Goal: Task Accomplishment & Management: Complete application form

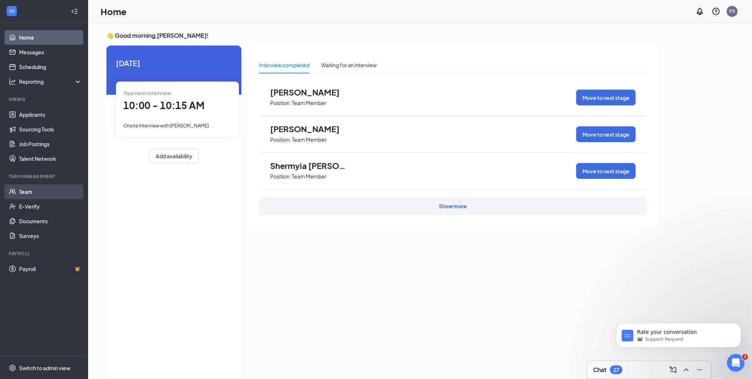
click at [29, 193] on link "Team" at bounding box center [50, 191] width 63 height 15
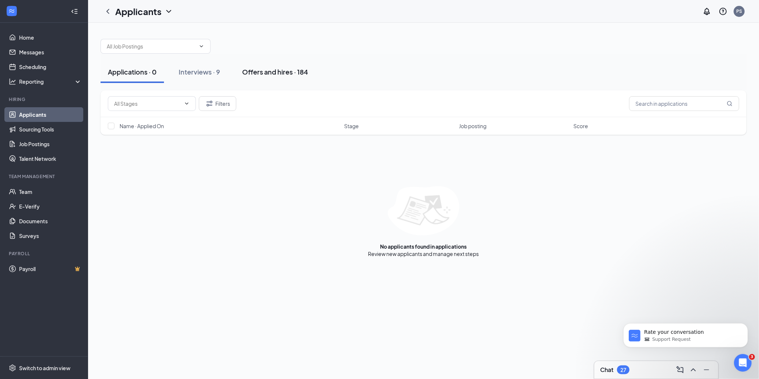
click at [281, 70] on div "Offers and hires · 184" at bounding box center [275, 71] width 66 height 9
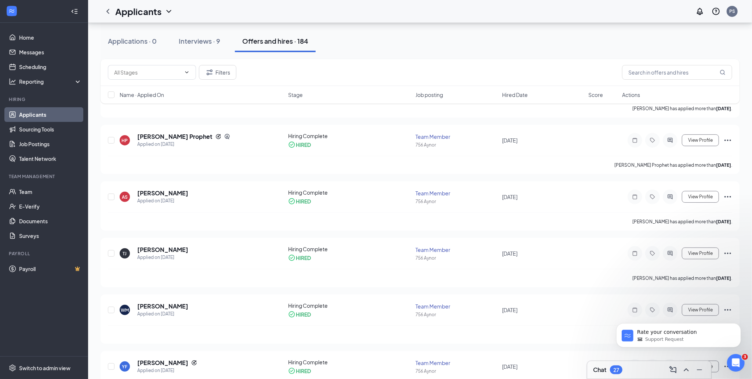
scroll to position [147, 0]
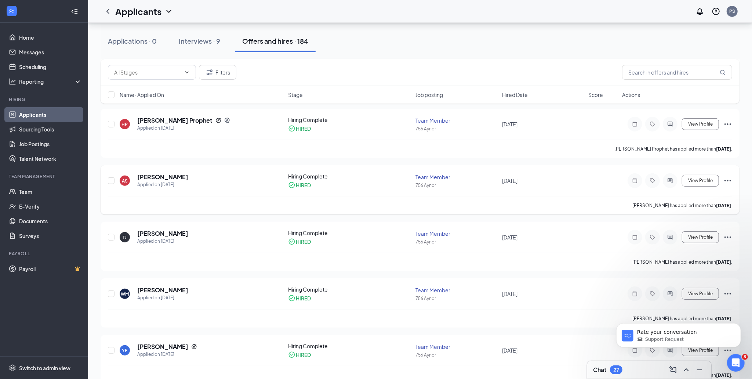
click at [729, 180] on icon "Ellipses" at bounding box center [727, 180] width 9 height 9
click at [30, 194] on link "Team" at bounding box center [50, 191] width 63 height 15
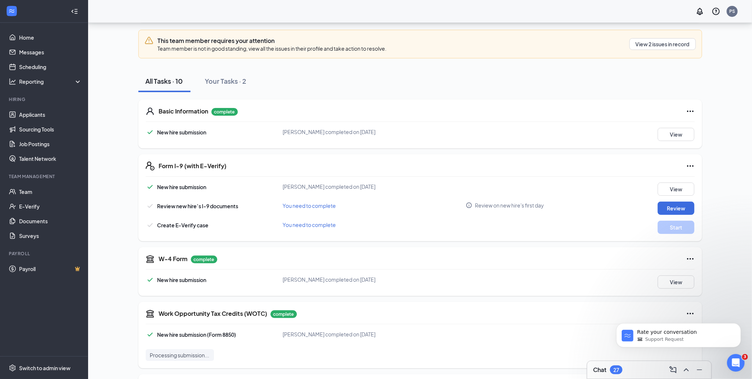
scroll to position [98, 0]
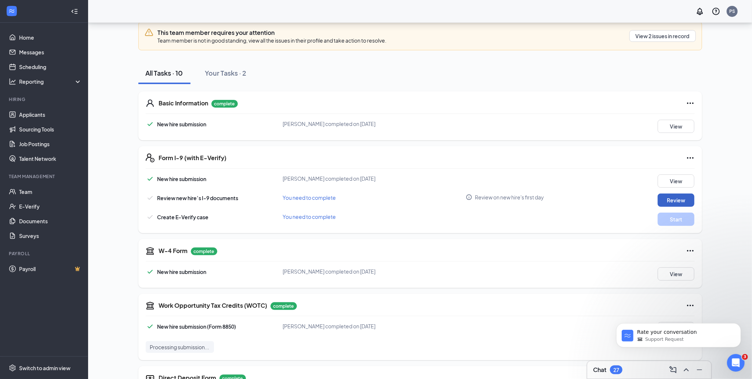
click at [672, 201] on button "Review" at bounding box center [675, 199] width 37 height 13
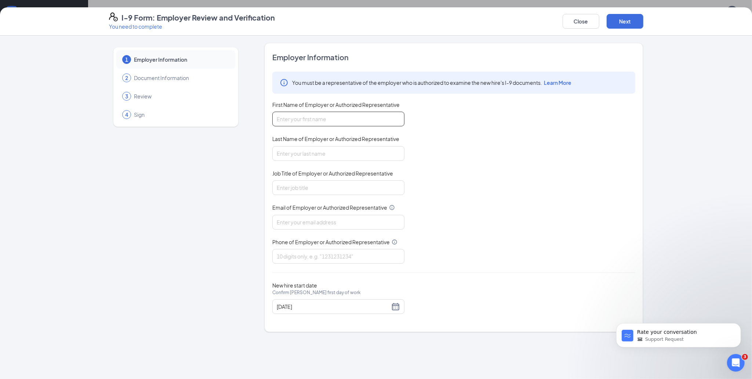
click at [306, 121] on input "First Name of Employer or Authorized Representative" at bounding box center [338, 119] width 132 height 15
type input "Phillip"
type input "Sulatycki"
type input "Joshua"
type input "joshuagrimleyjr@gmail.com"
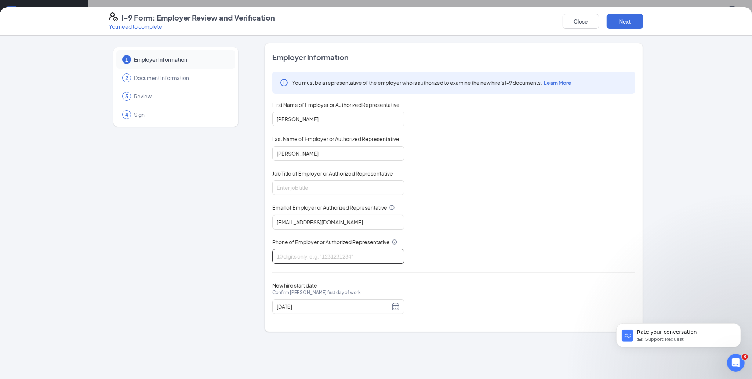
type input "5183166992"
click at [307, 123] on input "Joshua" at bounding box center [338, 119] width 132 height 15
type input "J"
type input "Phillip"
click at [304, 189] on input "Job Title of Employer or Authorized Representative" at bounding box center [338, 187] width 132 height 15
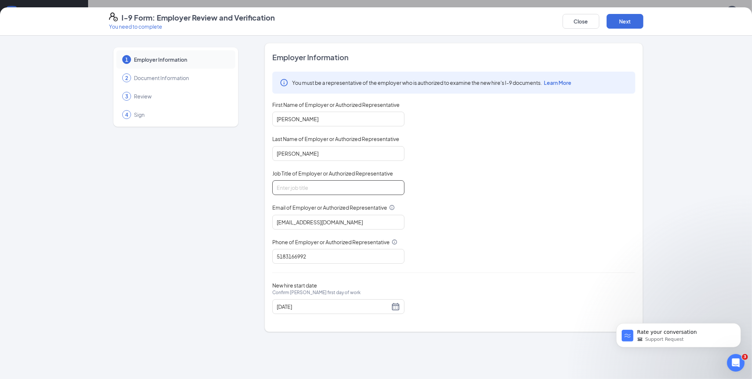
type input "General Manager"
click at [465, 229] on div "You must be a representative of the employer who is authorized to examine the n…" at bounding box center [453, 168] width 363 height 192
click at [360, 227] on input "joshuagrimleyjr@gmail.com" at bounding box center [338, 222] width 132 height 15
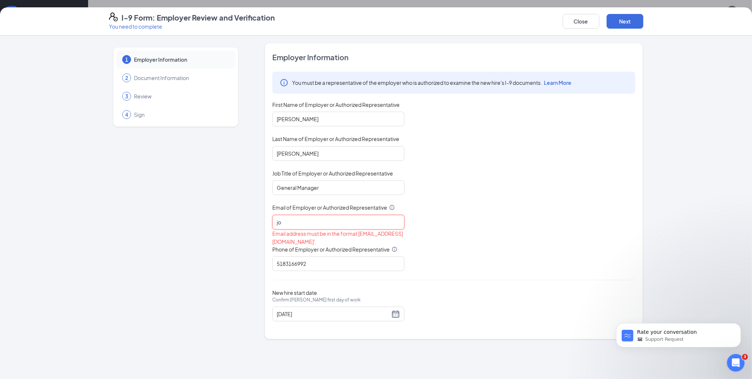
type input "j"
type input "l"
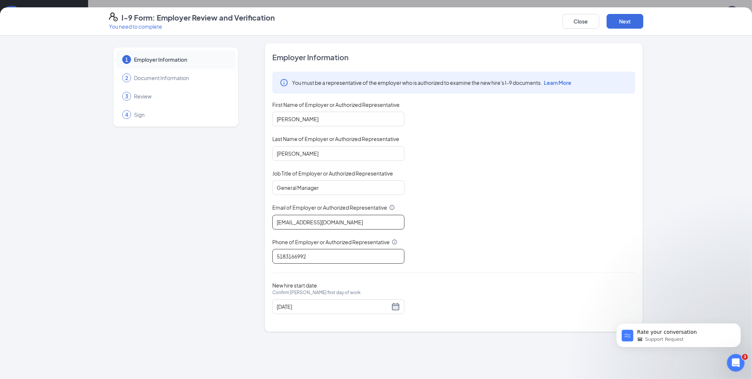
type input "Liberty3553@gmail.com"
click at [322, 257] on input "5183166992" at bounding box center [338, 256] width 132 height 15
type input "5"
type input "3865893340"
click at [392, 307] on div "08/29/2025" at bounding box center [338, 306] width 123 height 9
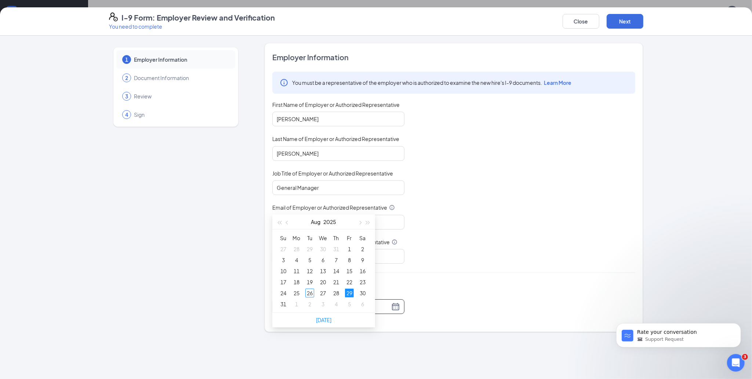
scroll to position [275, 0]
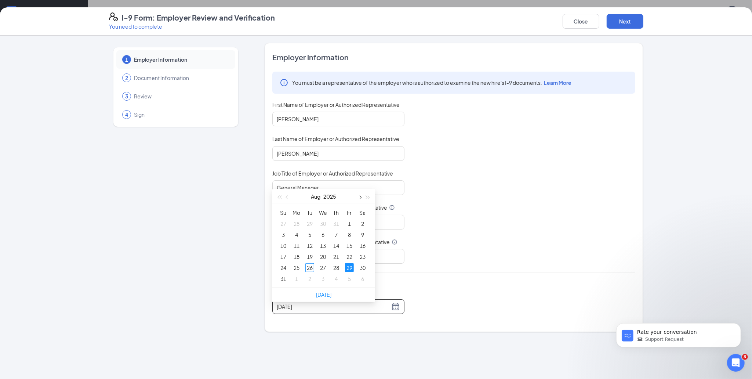
click at [361, 196] on span "button" at bounding box center [360, 198] width 4 height 4
type input "09/05/2025"
click at [348, 224] on div "5" at bounding box center [349, 223] width 9 height 9
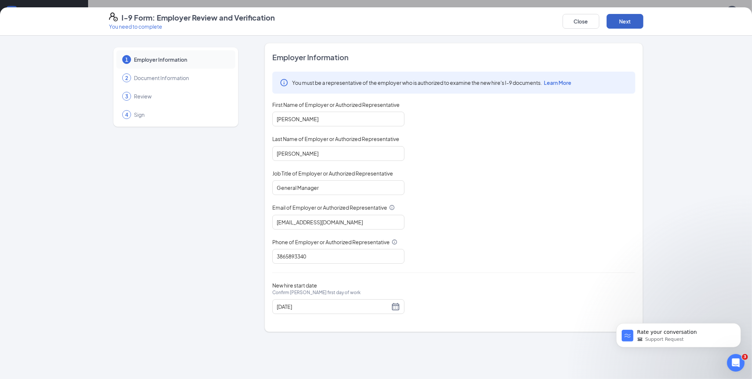
click at [631, 21] on button "Next" at bounding box center [624, 21] width 37 height 15
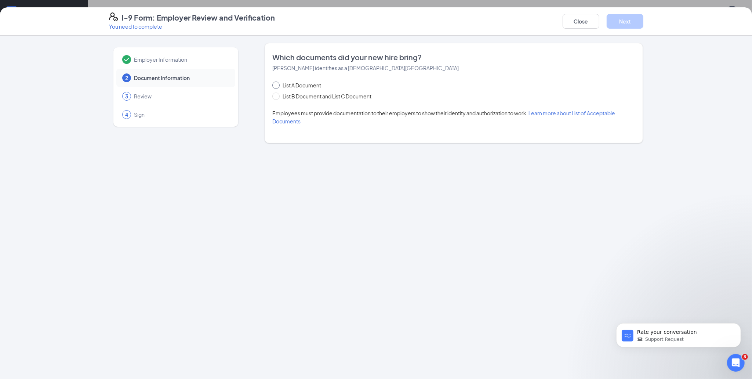
click at [275, 87] on input "List A Document" at bounding box center [274, 83] width 5 height 5
radio input "true"
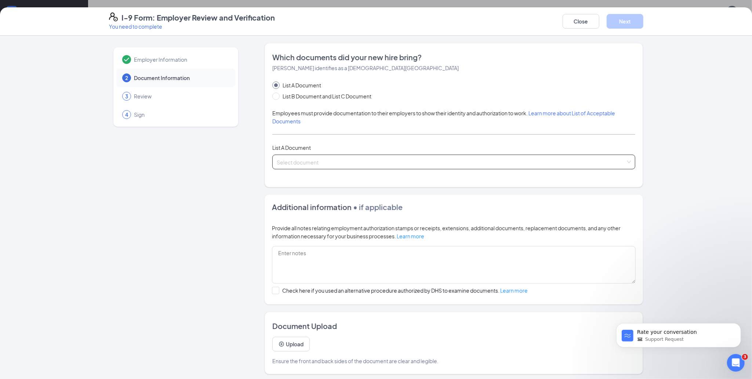
click at [315, 163] on input "search" at bounding box center [451, 160] width 349 height 11
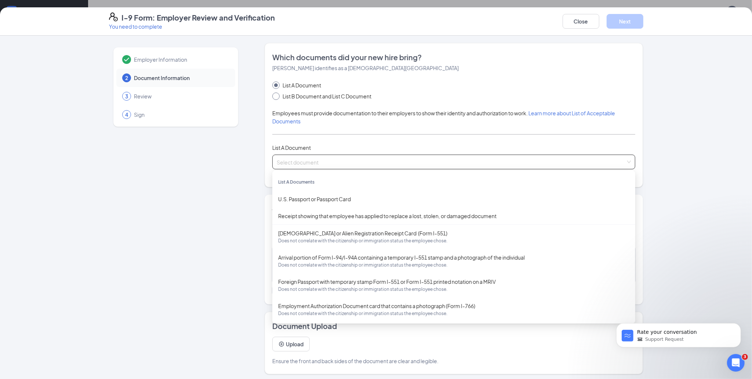
click at [272, 97] on input "List B Document and List C Document" at bounding box center [274, 94] width 5 height 5
radio input "true"
radio input "false"
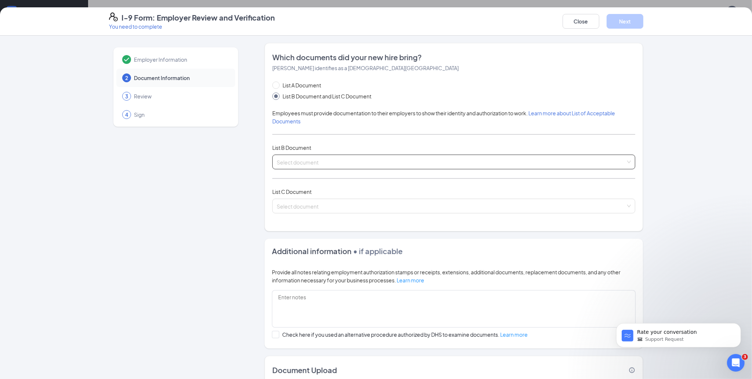
click at [313, 161] on input "search" at bounding box center [451, 160] width 349 height 11
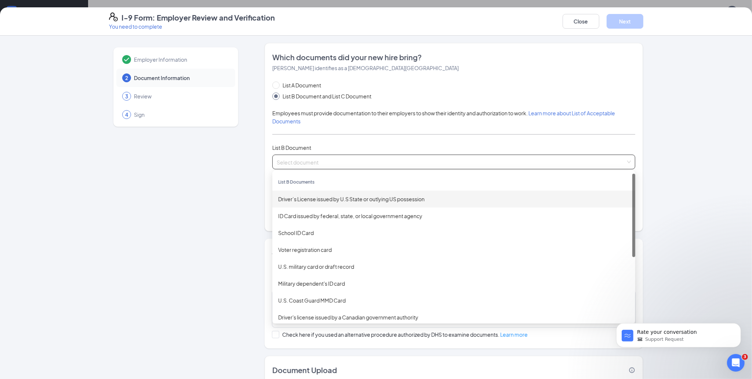
click at [327, 201] on div "Driver’s License issued by U.S State or outlying US possession" at bounding box center [453, 199] width 351 height 8
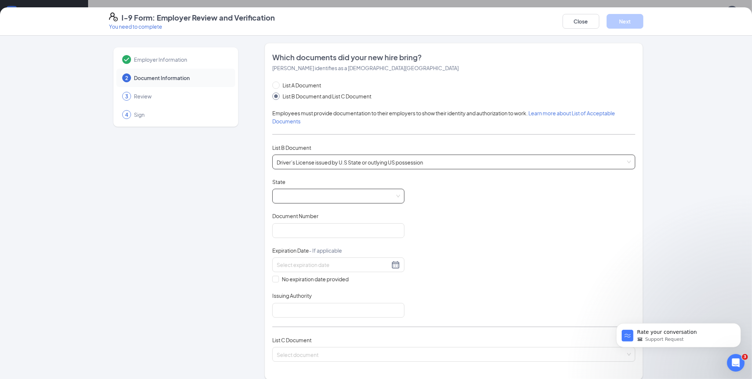
click at [322, 200] on span at bounding box center [338, 196] width 123 height 14
click at [302, 272] on div "South Carolina" at bounding box center [338, 274] width 120 height 8
click at [294, 231] on input "Document Number" at bounding box center [338, 230] width 132 height 15
type input "101596175"
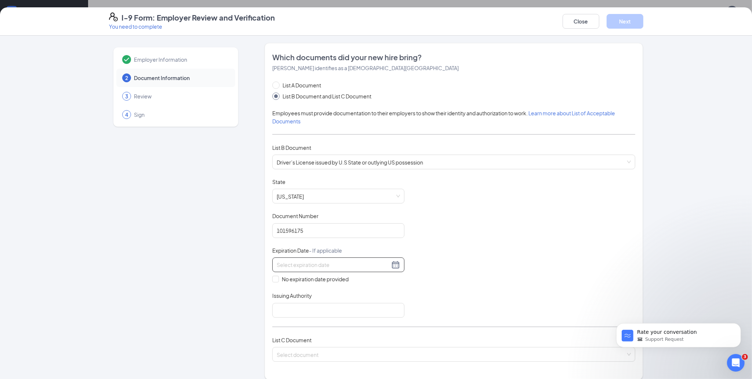
click at [286, 267] on input at bounding box center [333, 264] width 113 height 8
type input "10/15/2029"
click at [317, 312] on input "Issuing Authority" at bounding box center [338, 310] width 132 height 15
type input "South Carolina"
click at [311, 266] on input at bounding box center [333, 264] width 113 height 8
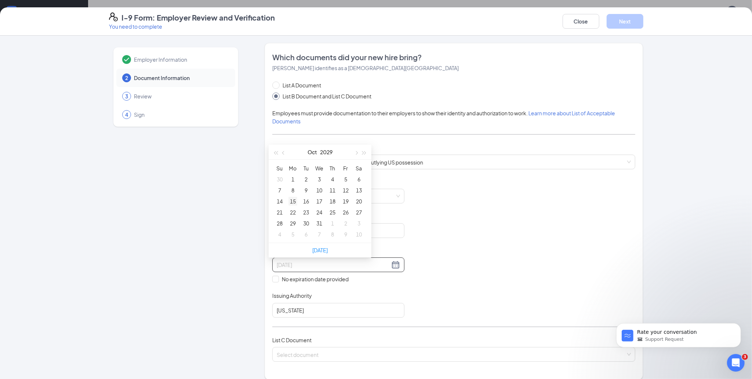
type input "10/15/2029"
click at [294, 200] on div "15" at bounding box center [292, 201] width 9 height 9
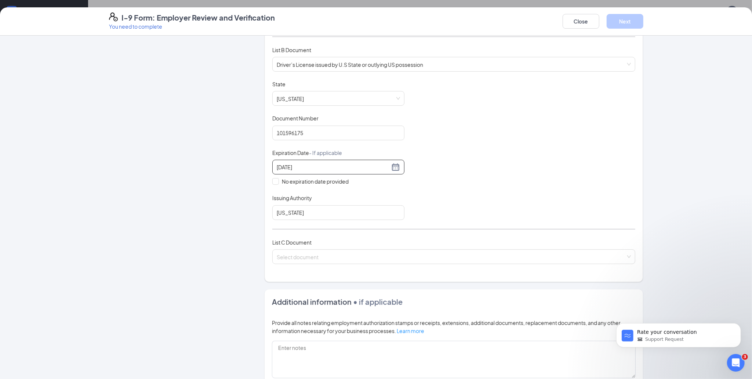
scroll to position [147, 0]
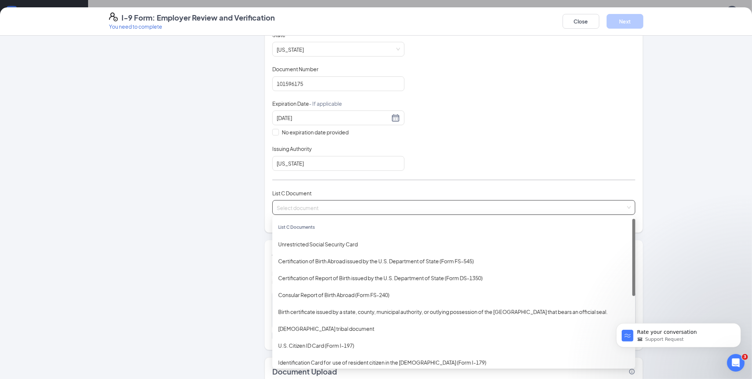
click at [365, 209] on input "search" at bounding box center [451, 205] width 349 height 11
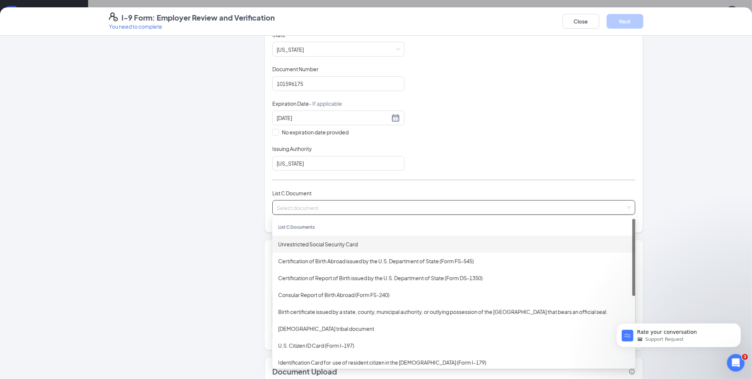
click at [333, 247] on div "Unrestricted Social Security Card" at bounding box center [453, 244] width 351 height 8
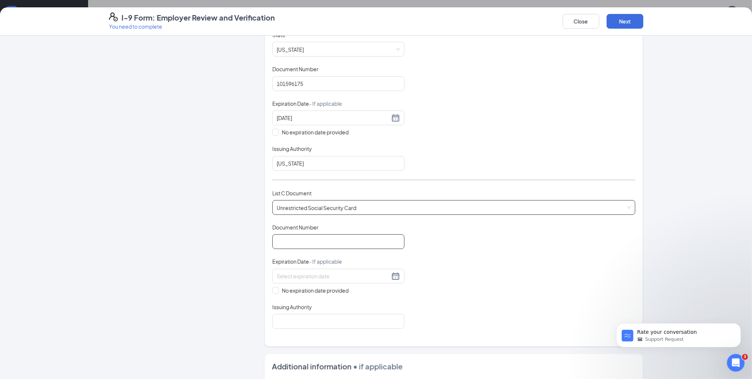
click at [333, 247] on input "Document Number" at bounding box center [338, 241] width 132 height 15
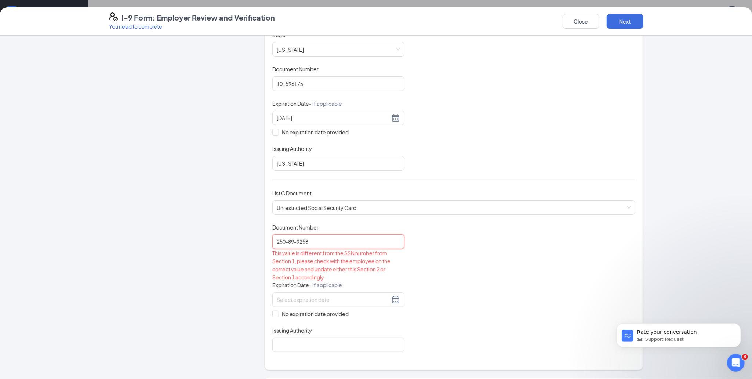
click at [294, 242] on input "250-89-9258" at bounding box center [338, 241] width 132 height 15
click at [284, 242] on input "250-899258" at bounding box center [338, 241] width 132 height 15
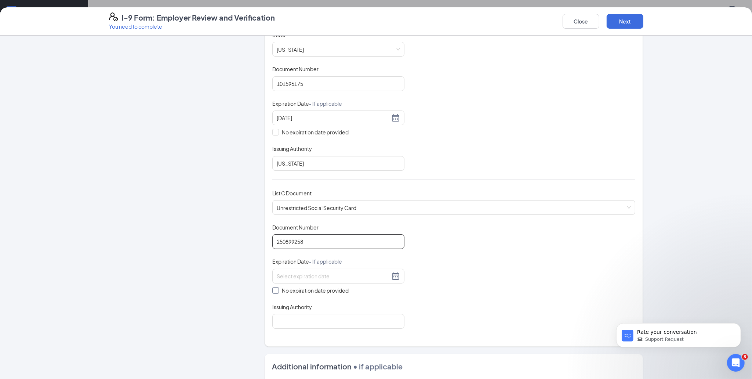
type input "250899258"
click at [272, 291] on input "No expiration date provided" at bounding box center [274, 289] width 5 height 5
checkbox input "true"
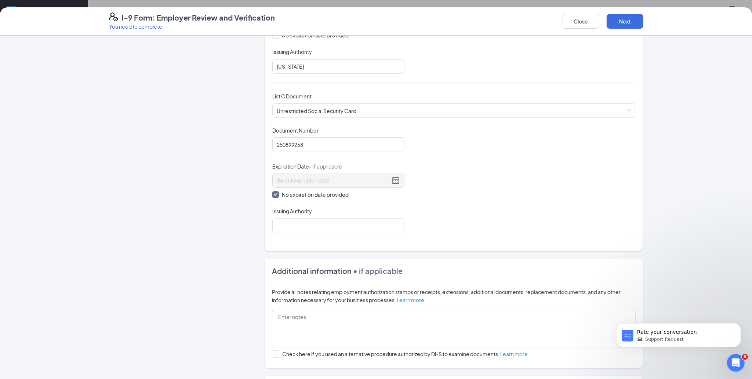
scroll to position [244, 0]
click at [307, 225] on input "Issuing Authority" at bounding box center [338, 225] width 132 height 15
type input "SSA"
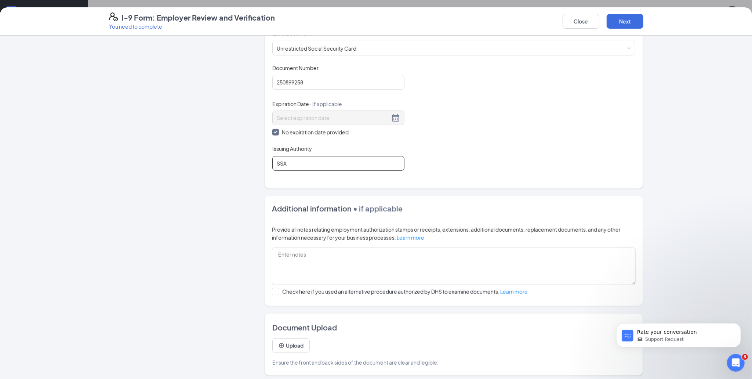
scroll to position [312, 0]
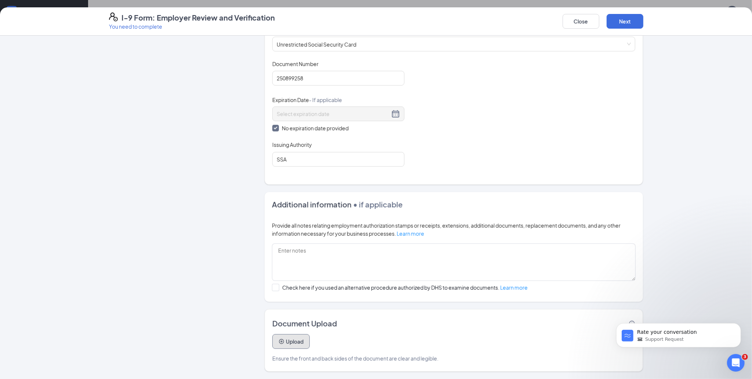
click at [279, 339] on icon "PlusCircle" at bounding box center [281, 341] width 6 height 6
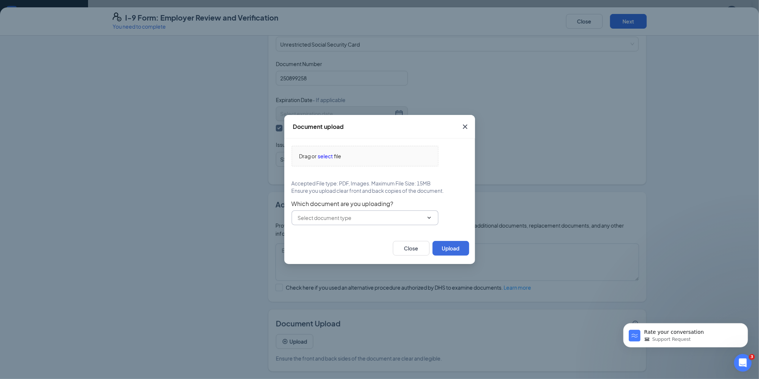
click at [427, 218] on icon "ChevronDown" at bounding box center [429, 218] width 6 height 6
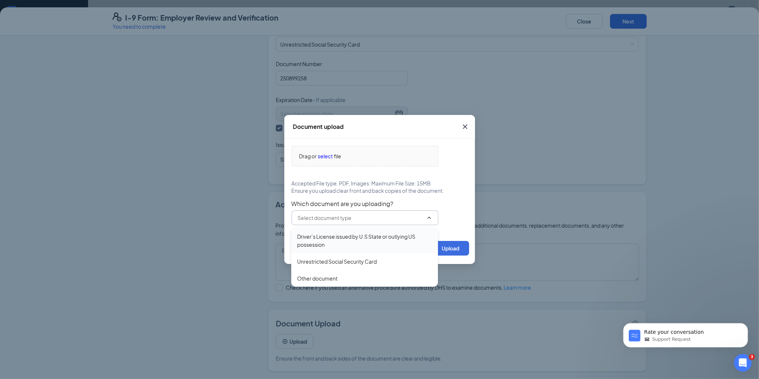
click at [330, 238] on div "Driver’s License issued by U.S State or outlying US possession" at bounding box center [364, 240] width 135 height 16
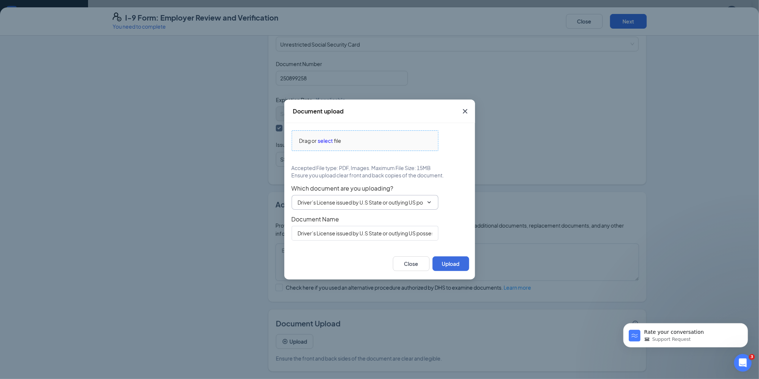
click at [323, 140] on span "select" at bounding box center [325, 140] width 15 height 8
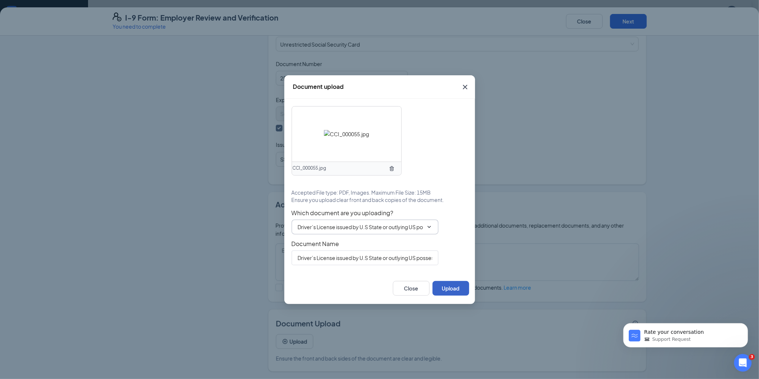
click at [450, 288] on button "Upload" at bounding box center [450, 288] width 37 height 15
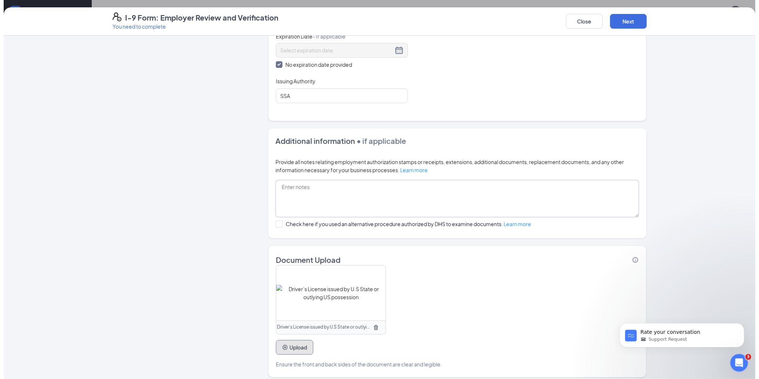
scroll to position [382, 0]
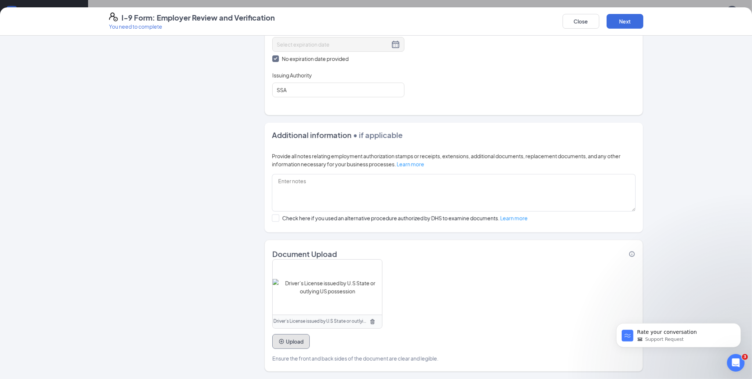
click at [278, 339] on icon "PlusCircle" at bounding box center [281, 341] width 6 height 6
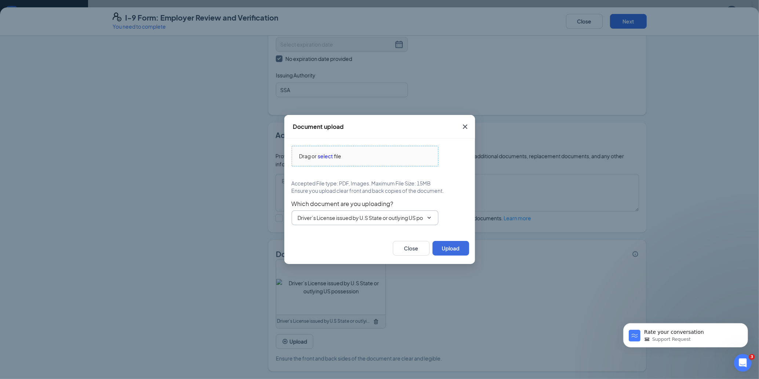
click at [320, 154] on span "select" at bounding box center [325, 156] width 15 height 8
click at [326, 156] on span "select" at bounding box center [325, 156] width 15 height 8
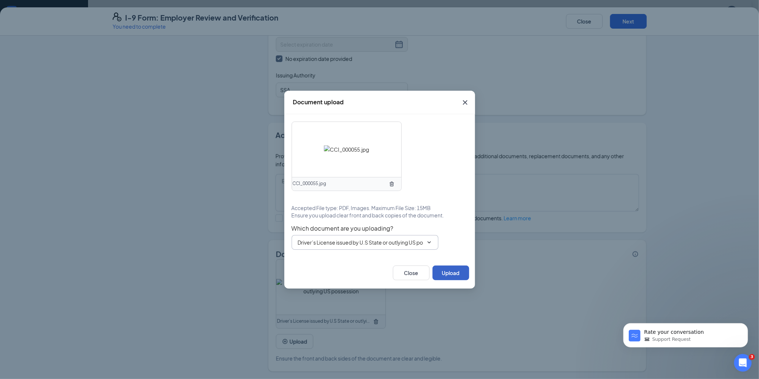
click at [446, 269] on button "Upload" at bounding box center [450, 272] width 37 height 15
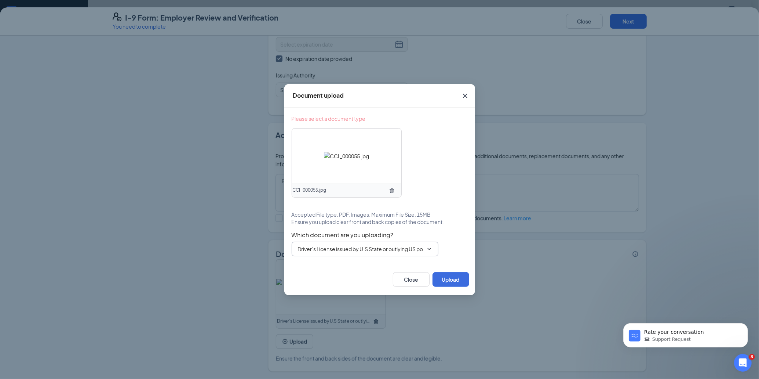
click at [323, 190] on span "CCI_000055.jpg" at bounding box center [310, 190] width 34 height 7
click at [429, 250] on icon "ChevronDown" at bounding box center [429, 249] width 6 height 6
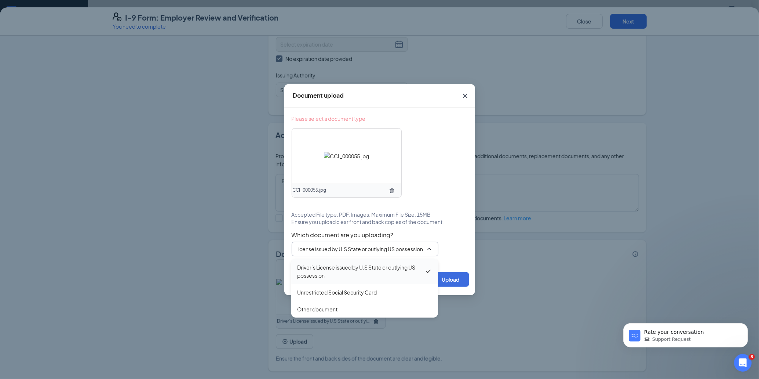
scroll to position [0, 0]
click at [380, 266] on div "Driver’s License issued by U.S State or outlying US possession" at bounding box center [361, 271] width 128 height 16
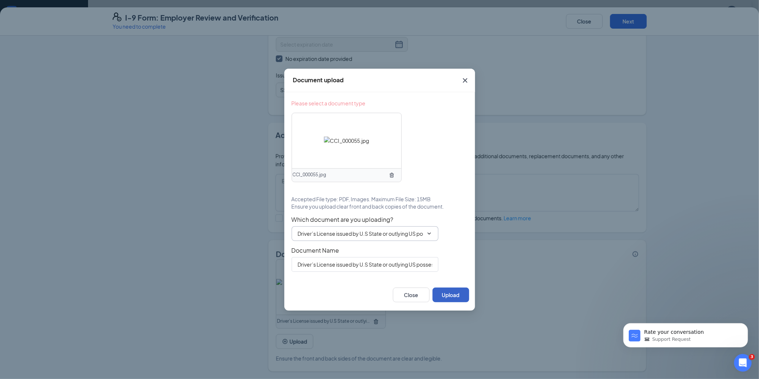
click at [452, 295] on button "Upload" at bounding box center [450, 294] width 37 height 15
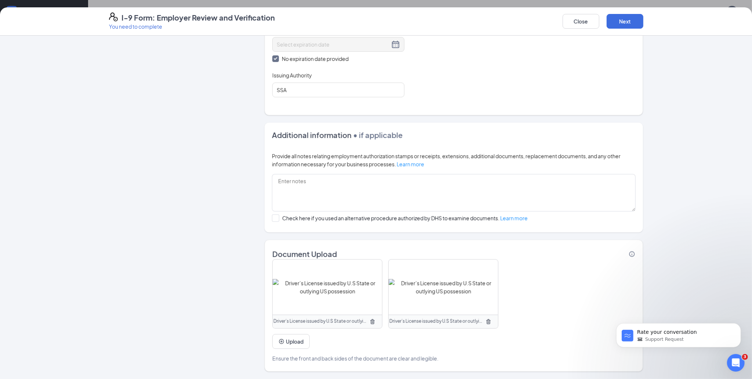
click at [370, 320] on icon "TrashOutline" at bounding box center [372, 321] width 4 height 5
click at [297, 342] on button "Upload" at bounding box center [290, 341] width 37 height 15
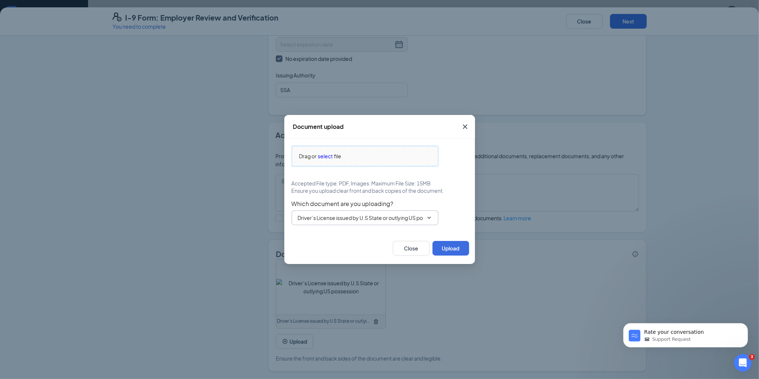
click at [320, 146] on span "Drag or select file" at bounding box center [365, 156] width 146 height 20
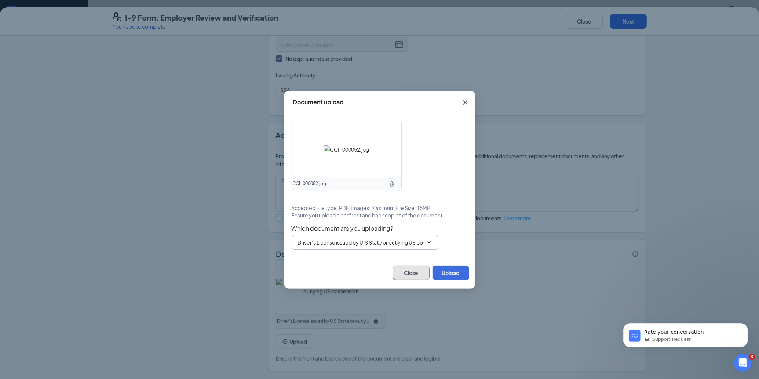
click at [414, 273] on button "Close" at bounding box center [411, 272] width 37 height 15
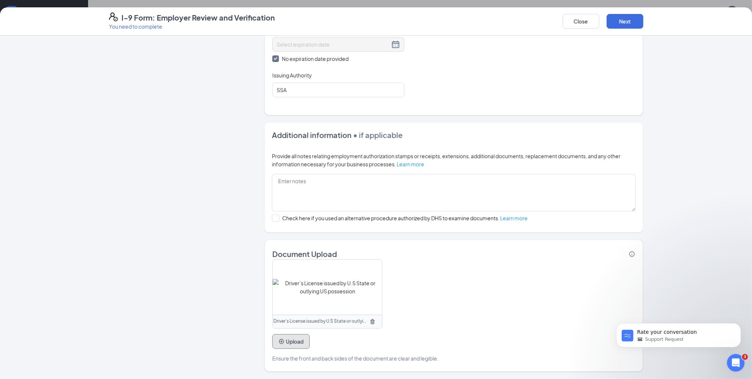
click at [286, 339] on button "Upload" at bounding box center [290, 341] width 37 height 15
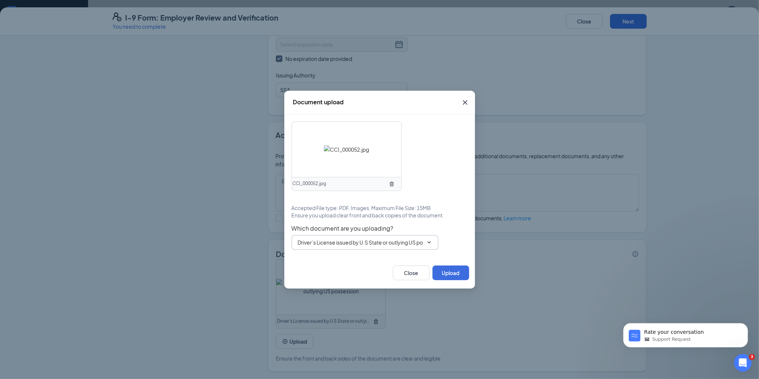
click at [391, 184] on icon "TrashOutline" at bounding box center [392, 183] width 4 height 5
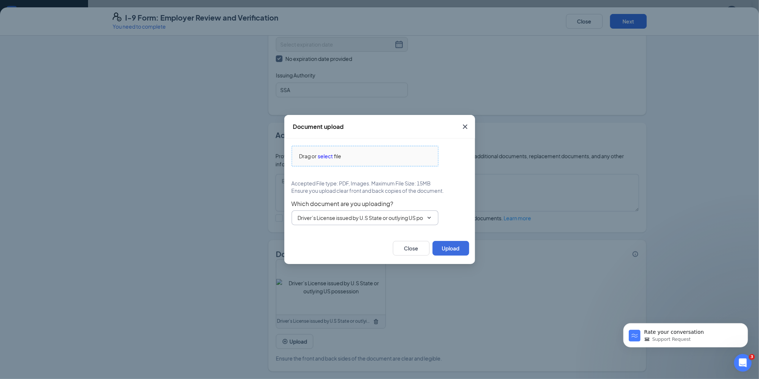
click at [320, 153] on span "select" at bounding box center [325, 156] width 15 height 8
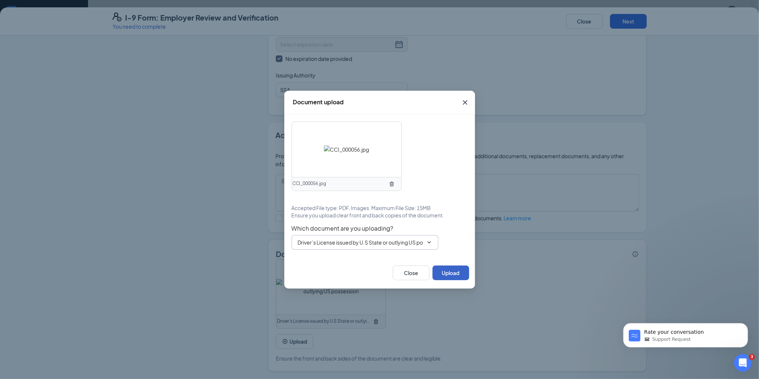
click at [449, 272] on button "Upload" at bounding box center [450, 272] width 37 height 15
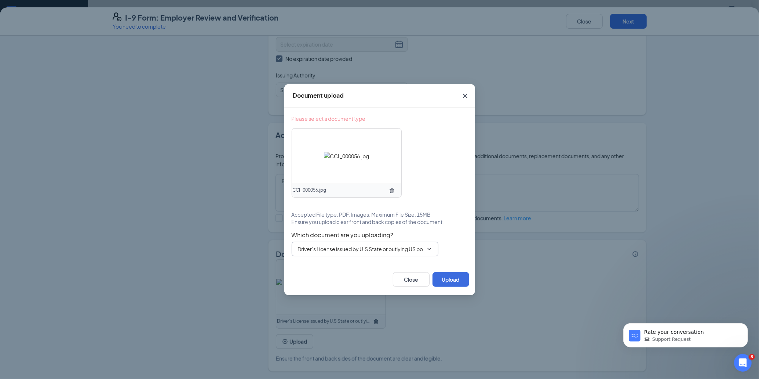
click at [428, 249] on icon "ChevronDown" at bounding box center [428, 249] width 3 height 2
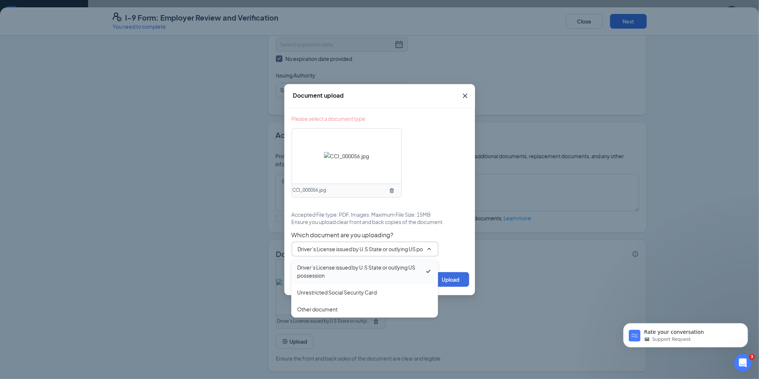
click at [373, 266] on div "Driver’s License issued by U.S State or outlying US possession" at bounding box center [361, 271] width 128 height 16
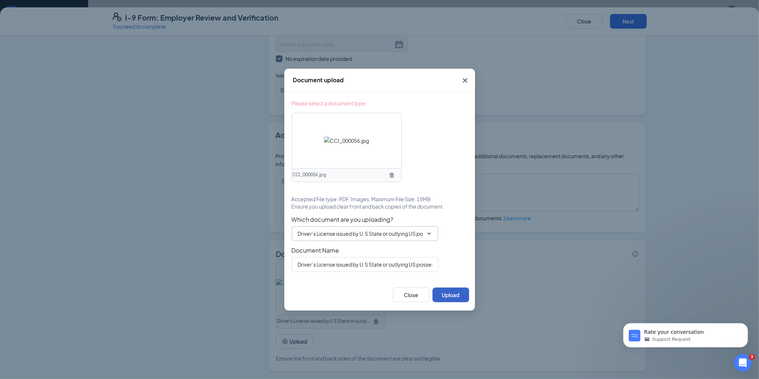
click at [445, 294] on button "Upload" at bounding box center [450, 294] width 37 height 15
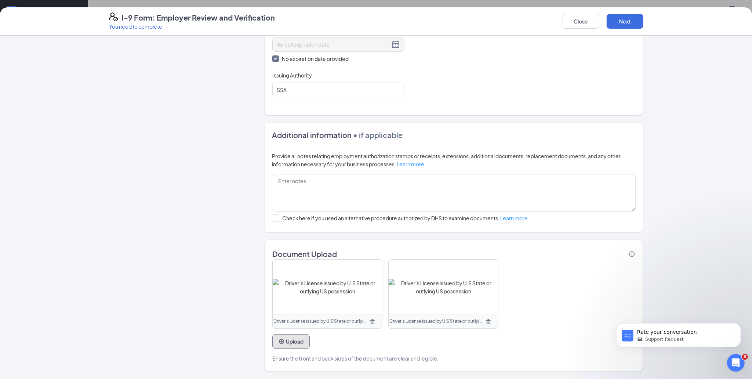
click at [283, 342] on button "Upload" at bounding box center [290, 341] width 37 height 15
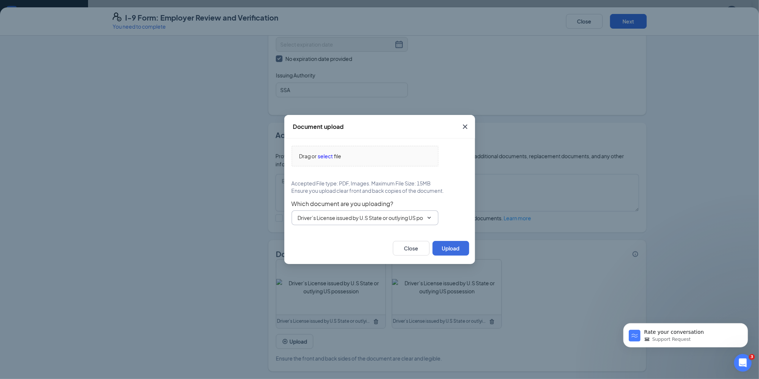
click at [429, 219] on icon "ChevronDown" at bounding box center [429, 218] width 6 height 6
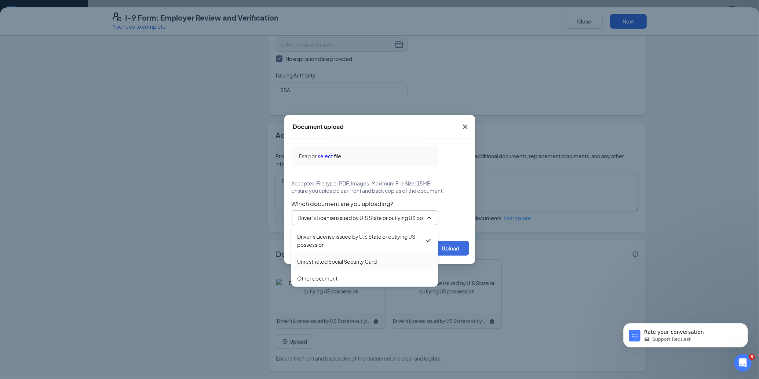
click at [342, 260] on div "Unrestricted Social Security Card" at bounding box center [337, 261] width 80 height 8
type input "Unrestricted Social Security Card"
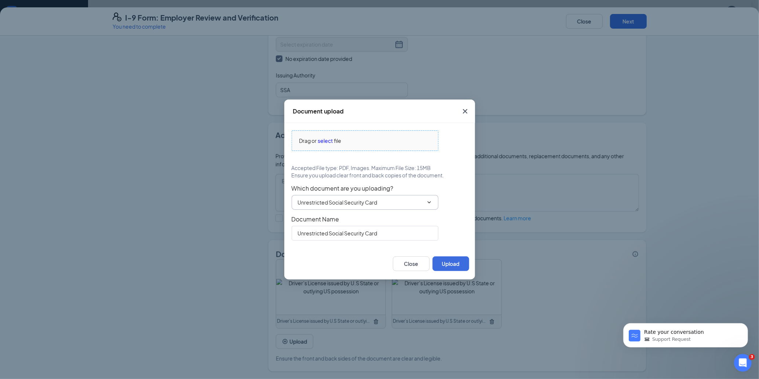
click at [327, 139] on span "select" at bounding box center [325, 140] width 15 height 8
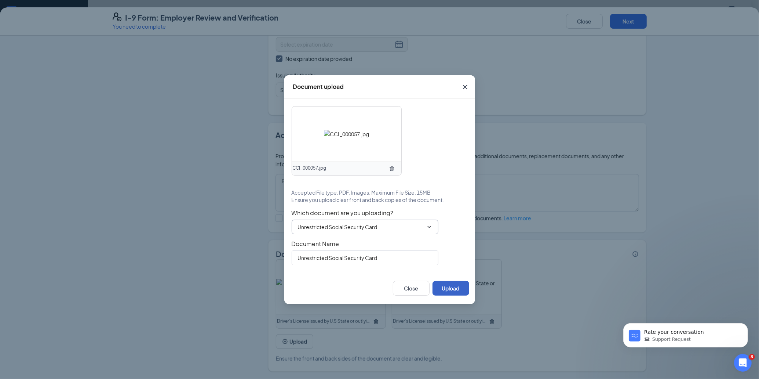
click at [453, 287] on button "Upload" at bounding box center [450, 288] width 37 height 15
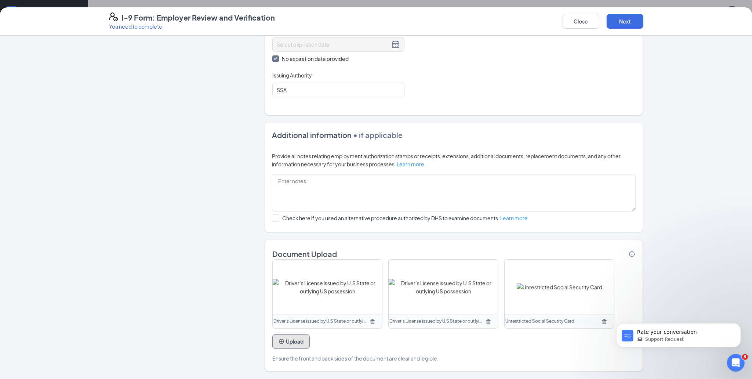
click at [289, 340] on button "Upload" at bounding box center [290, 341] width 37 height 15
click at [290, 340] on div "Document upload Drag or select file Accepted File type: PDF, Images. Maximum Fi…" at bounding box center [379, 189] width 759 height 379
click at [290, 339] on button "Upload" at bounding box center [290, 341] width 37 height 15
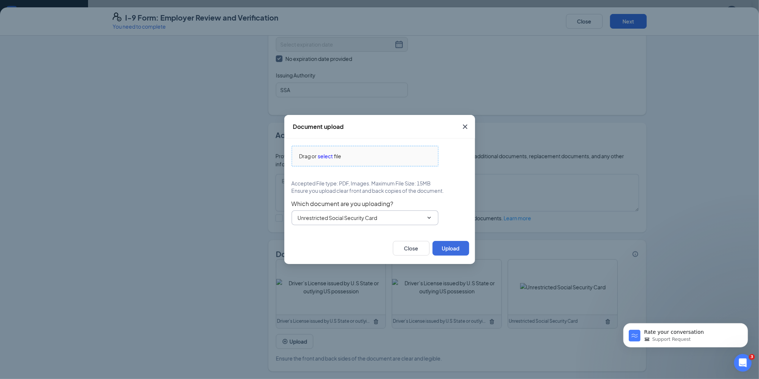
click at [327, 155] on span "select" at bounding box center [325, 156] width 15 height 8
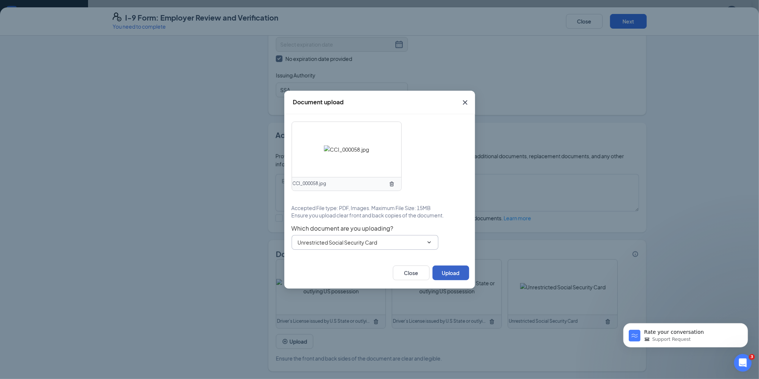
click at [455, 271] on button "Upload" at bounding box center [450, 272] width 37 height 15
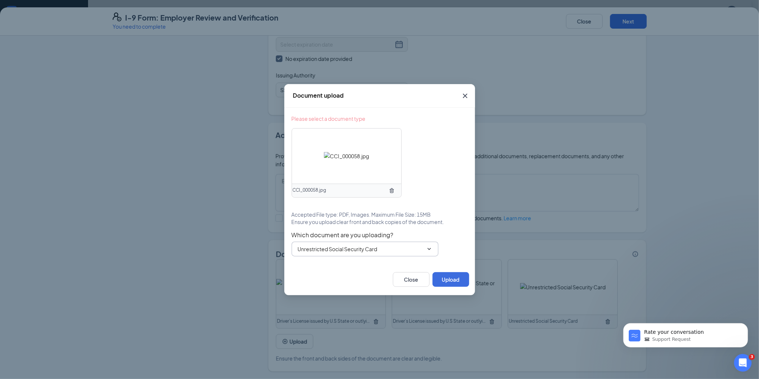
click at [402, 249] on input "Unrestricted Social Security Card" at bounding box center [360, 249] width 125 height 8
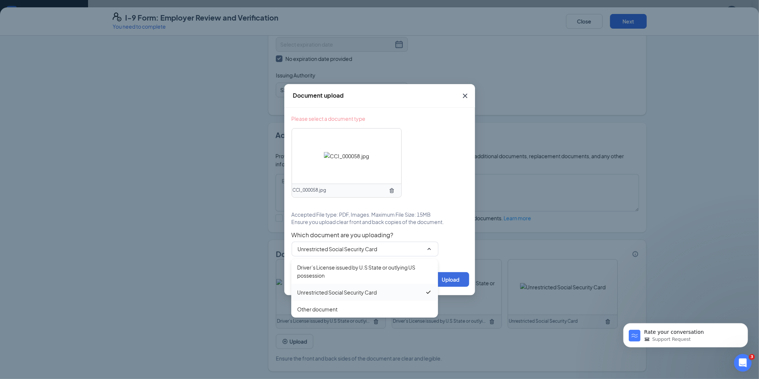
click at [358, 291] on div "Unrestricted Social Security Card" at bounding box center [337, 292] width 80 height 8
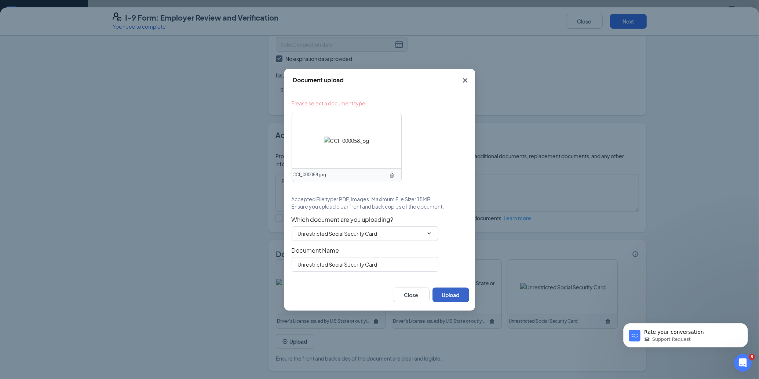
click at [458, 296] on button "Upload" at bounding box center [450, 294] width 37 height 15
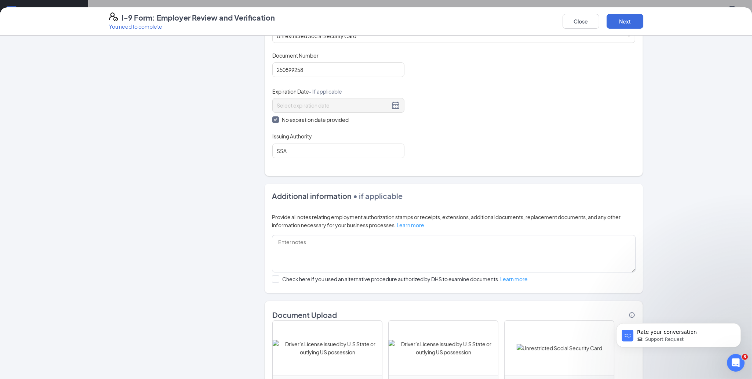
scroll to position [310, 0]
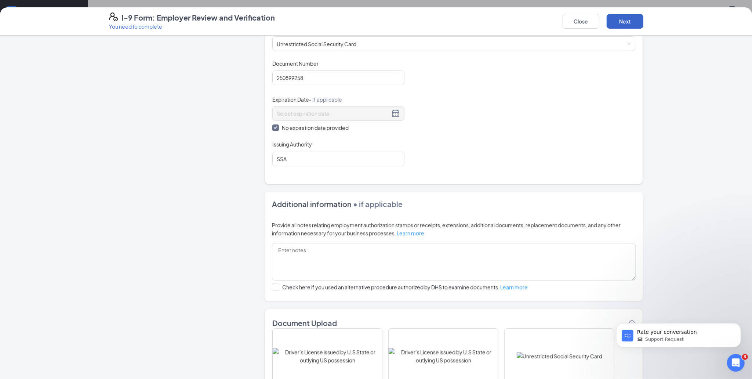
click at [631, 22] on button "Next" at bounding box center [624, 21] width 37 height 15
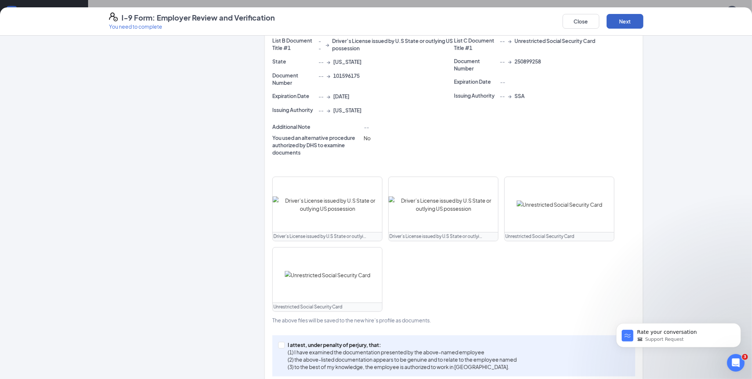
scroll to position [195, 0]
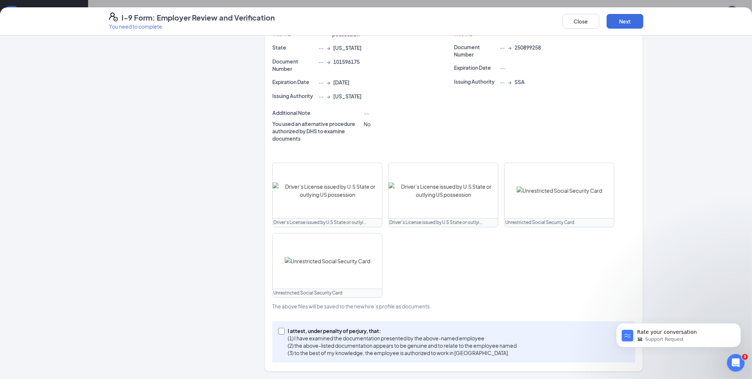
click at [279, 329] on input "I attest, under penalty of perjury, that: (1) I have examined the documentation…" at bounding box center [280, 330] width 5 height 5
checkbox input "true"
click at [625, 21] on button "Next" at bounding box center [624, 21] width 37 height 15
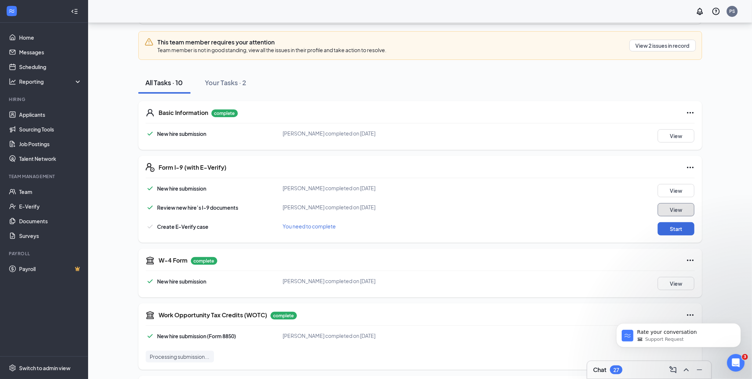
scroll to position [98, 0]
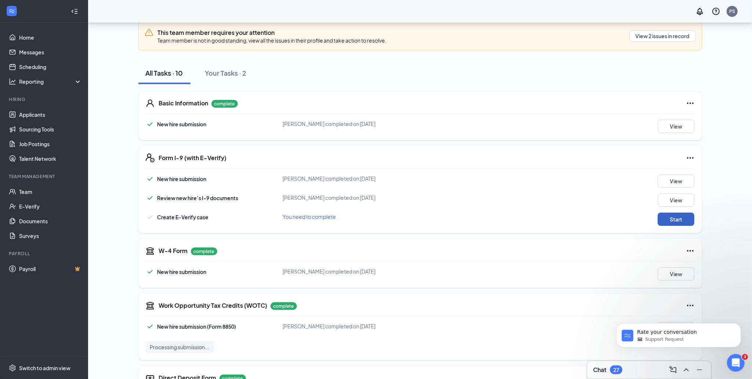
click at [681, 218] on button "Start" at bounding box center [675, 218] width 37 height 13
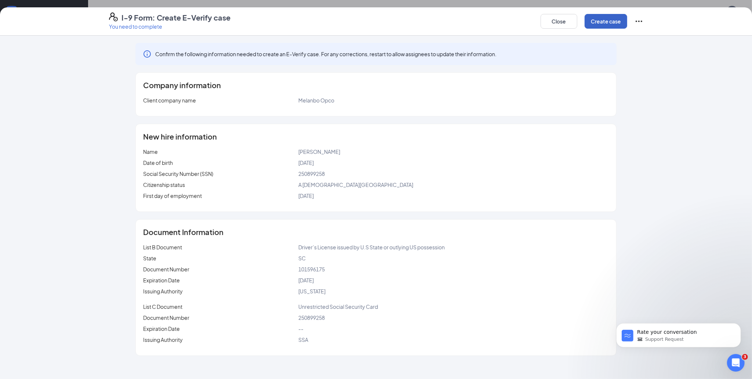
click at [604, 20] on button "Create case" at bounding box center [605, 21] width 43 height 15
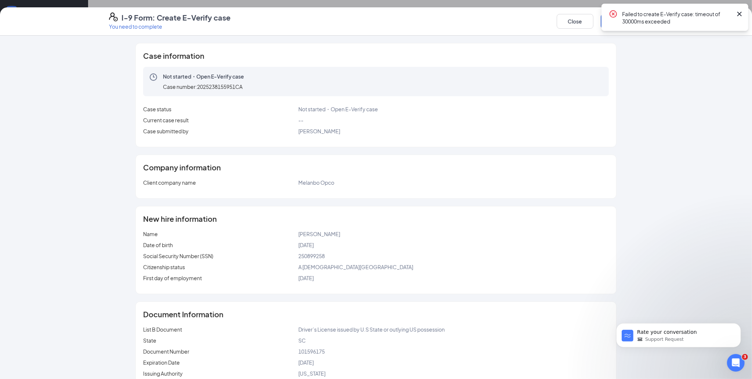
click at [741, 15] on icon "Cross" at bounding box center [739, 14] width 9 height 9
click at [622, 23] on button "Create case" at bounding box center [621, 21] width 43 height 15
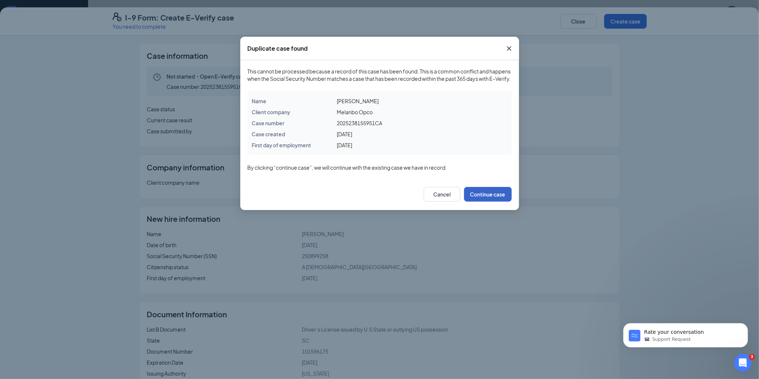
click at [483, 201] on button "Continue case" at bounding box center [488, 194] width 48 height 15
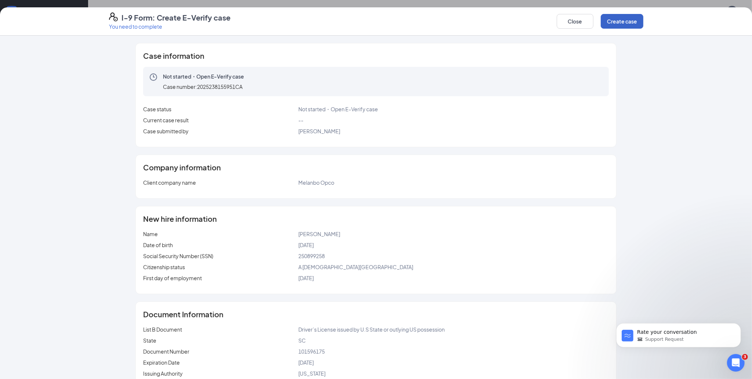
scroll to position [0, 0]
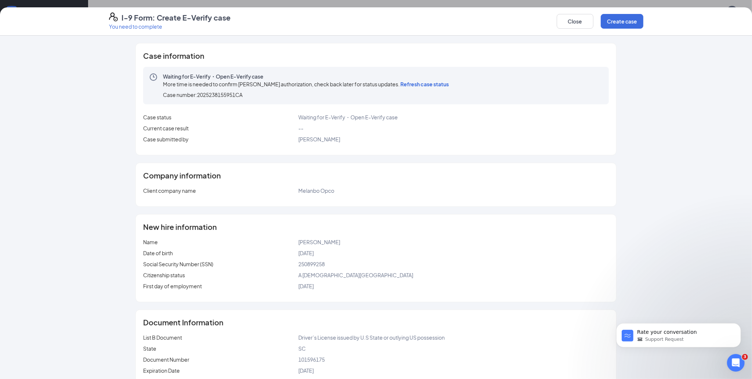
click at [423, 85] on span "Refresh case status" at bounding box center [424, 84] width 48 height 7
click at [574, 20] on button "Close" at bounding box center [574, 21] width 37 height 15
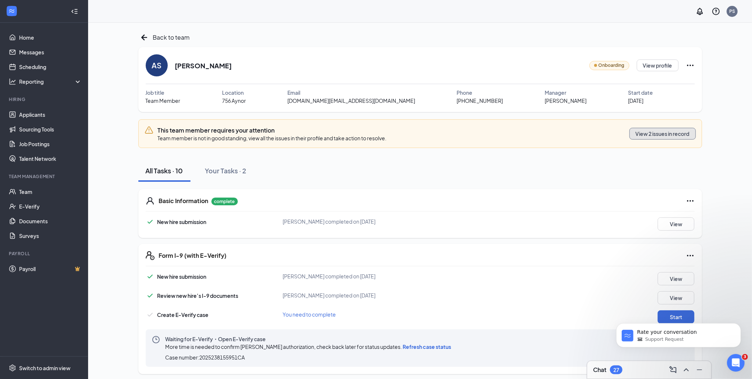
click at [654, 131] on button "View 2 issues in record" at bounding box center [662, 134] width 66 height 12
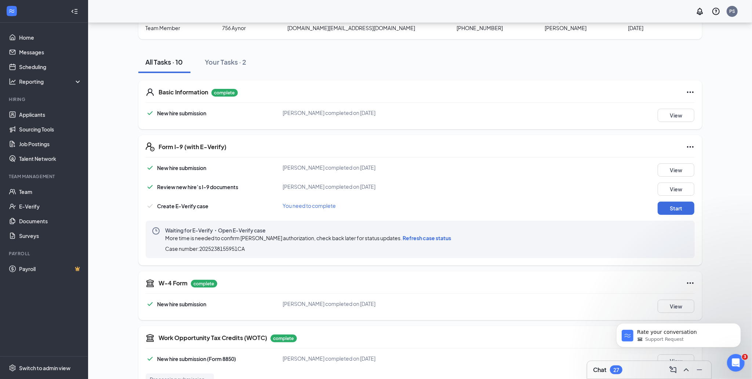
scroll to position [98, 0]
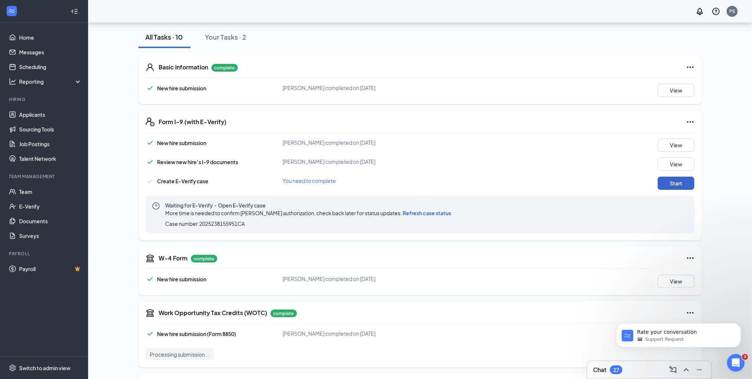
click at [674, 184] on button "Start" at bounding box center [675, 182] width 37 height 13
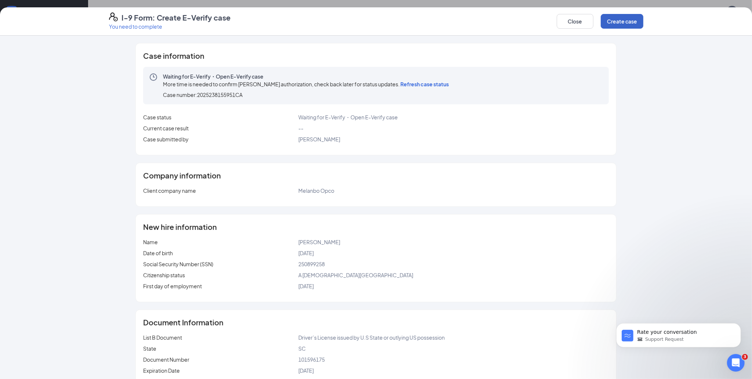
click at [629, 21] on button "Create case" at bounding box center [621, 21] width 43 height 15
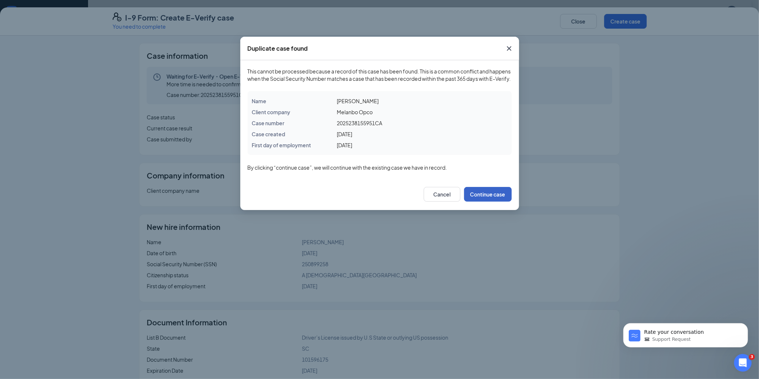
click at [502, 201] on button "Continue case" at bounding box center [488, 194] width 48 height 15
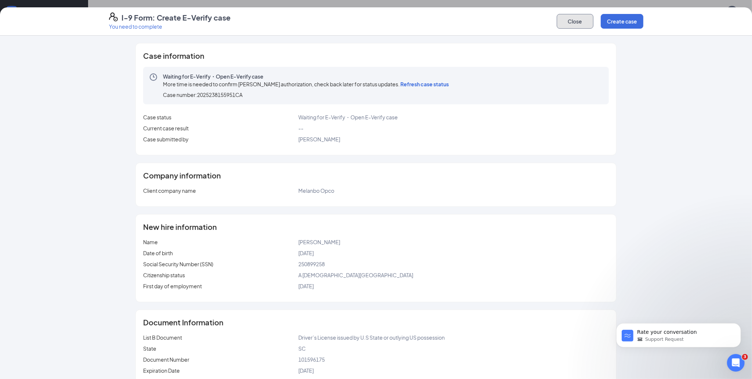
click at [570, 20] on button "Close" at bounding box center [574, 21] width 37 height 15
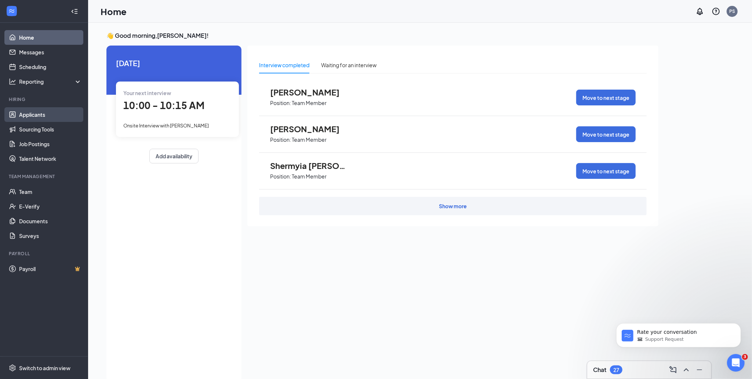
click at [39, 113] on link "Applicants" at bounding box center [50, 114] width 63 height 15
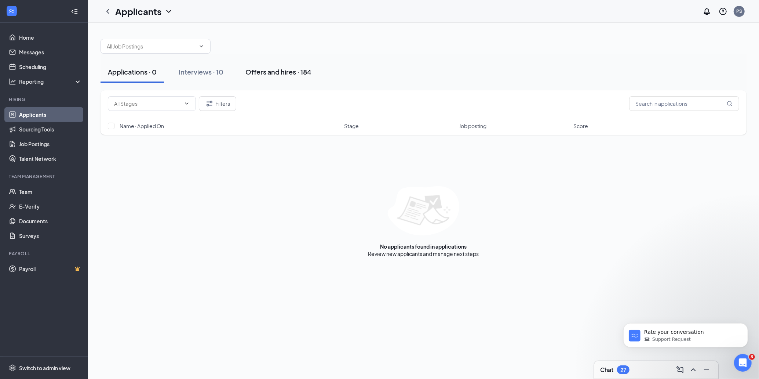
click at [272, 74] on div "Offers and hires · 184" at bounding box center [278, 71] width 66 height 9
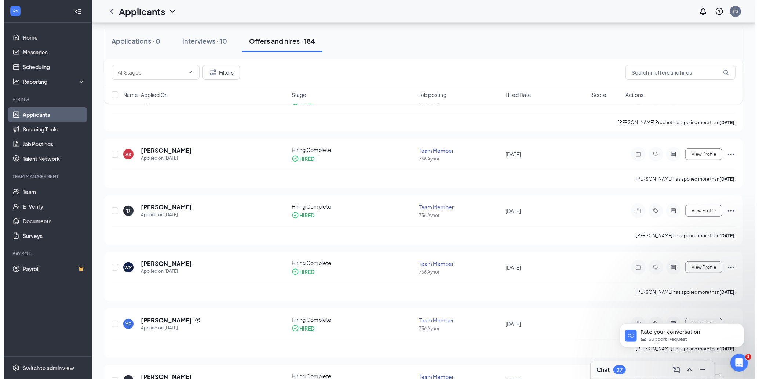
scroll to position [196, 0]
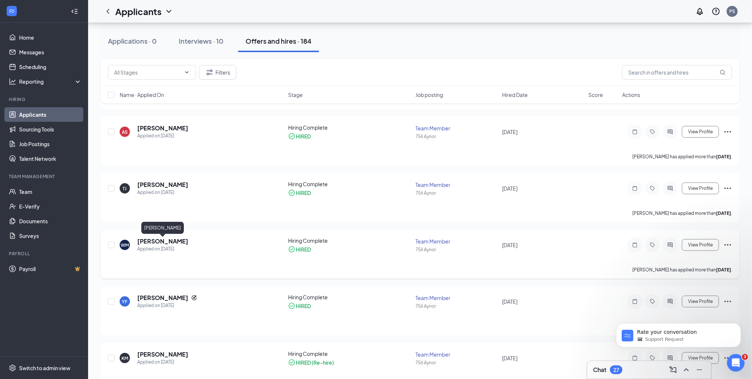
click at [169, 241] on h5 "Whitney Michaud" at bounding box center [162, 241] width 51 height 8
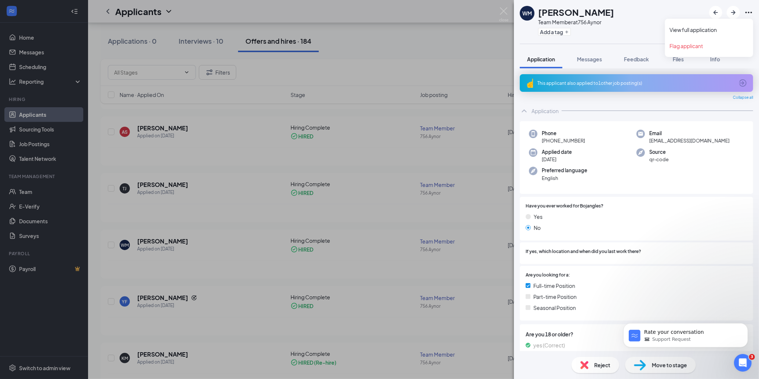
click at [749, 12] on icon "Ellipses" at bounding box center [748, 12] width 7 height 1
click at [720, 30] on link "View full application" at bounding box center [708, 29] width 79 height 7
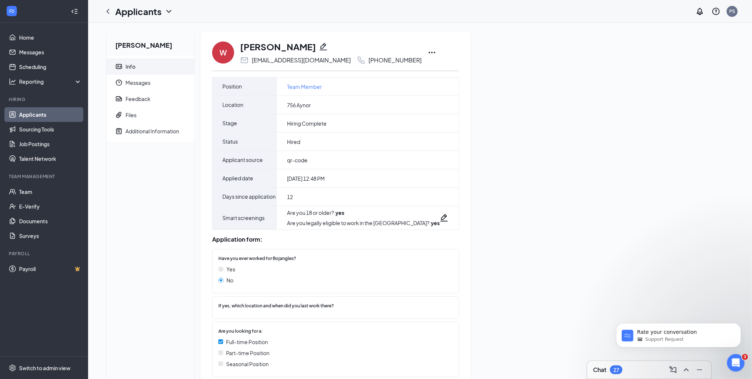
click at [320, 44] on icon "Pencil" at bounding box center [323, 46] width 9 height 9
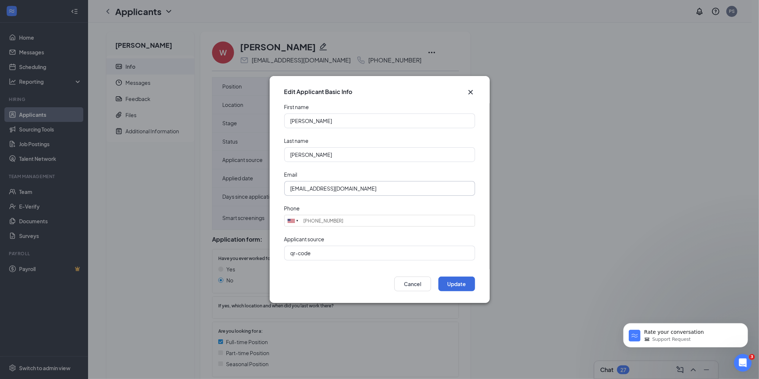
click at [376, 189] on input "[EMAIL_ADDRESS][DOMAIN_NAME]" at bounding box center [379, 188] width 191 height 15
type input "t"
type input "W"
type input "[EMAIL_ADDRESS][DOMAIN_NAME]"
click at [463, 282] on button "Update" at bounding box center [456, 283] width 37 height 15
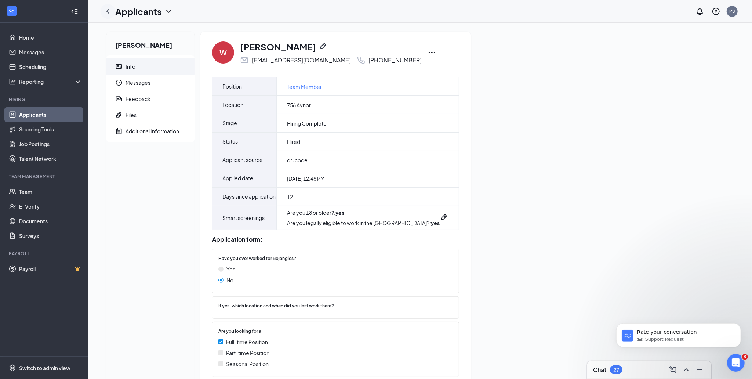
click at [105, 11] on icon "ChevronLeft" at bounding box center [107, 11] width 9 height 9
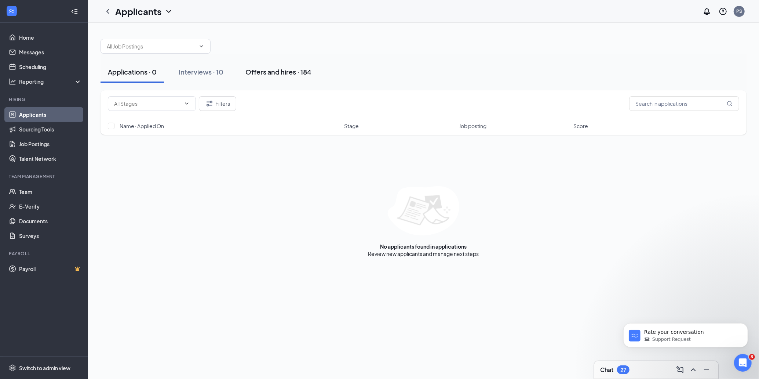
click at [269, 74] on div "Offers and hires · 184" at bounding box center [278, 71] width 66 height 9
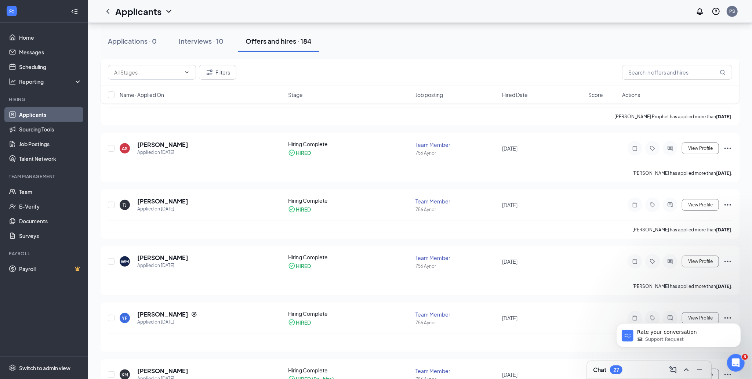
scroll to position [196, 0]
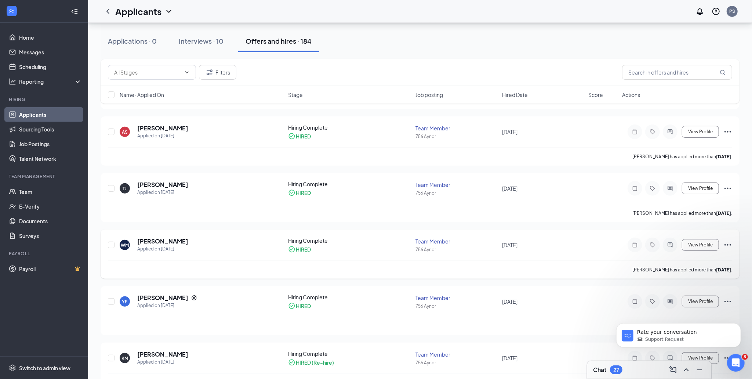
click at [728, 245] on icon "Ellipses" at bounding box center [727, 244] width 9 height 9
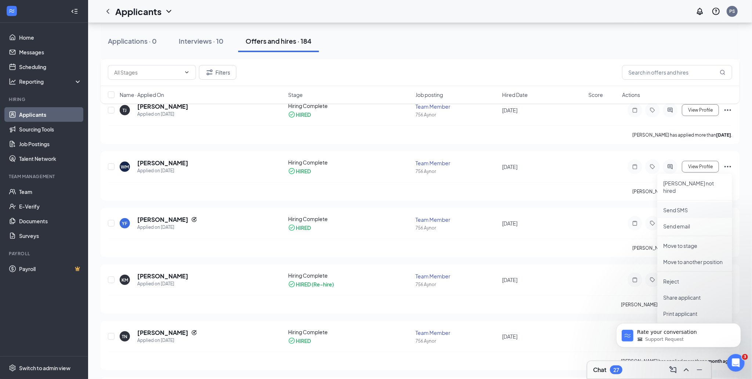
scroll to position [293, 0]
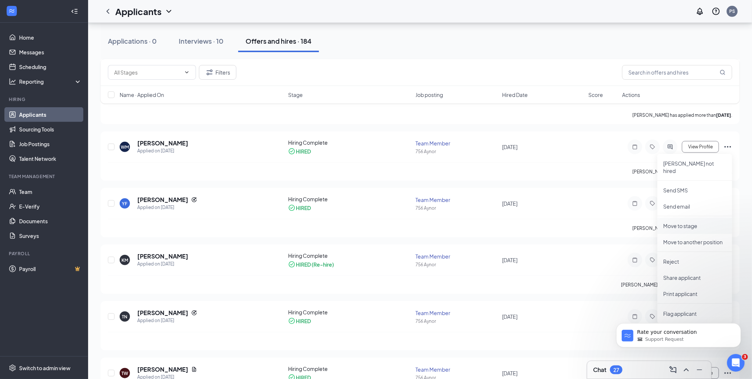
click at [682, 222] on p "Move to stage" at bounding box center [694, 225] width 63 height 7
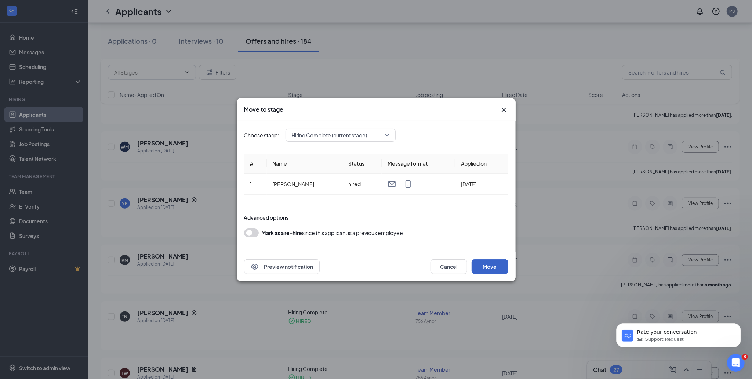
click at [492, 265] on button "Move" at bounding box center [489, 266] width 37 height 15
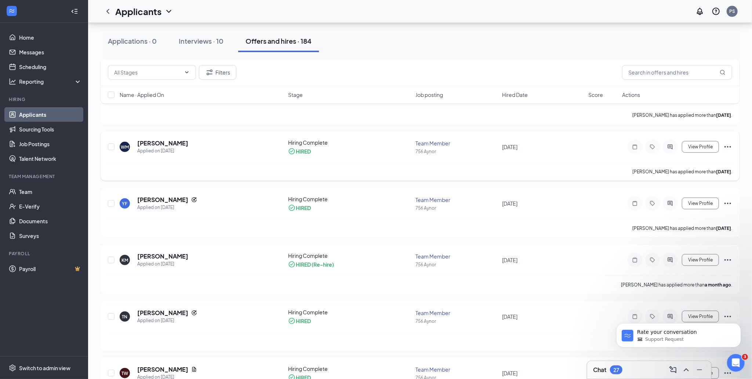
click at [727, 147] on icon "Ellipses" at bounding box center [727, 146] width 9 height 9
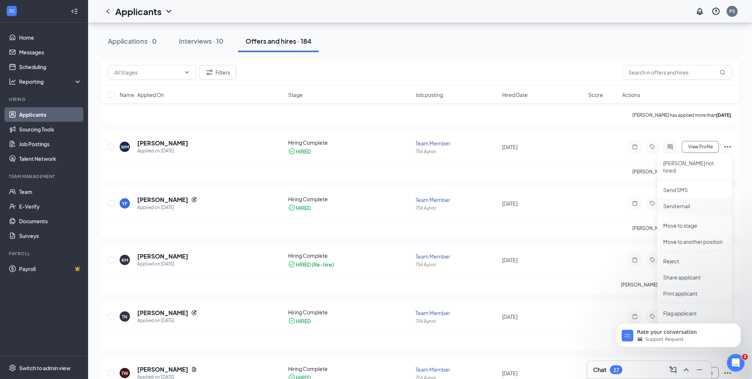
click at [680, 202] on p "Send email" at bounding box center [694, 205] width 63 height 7
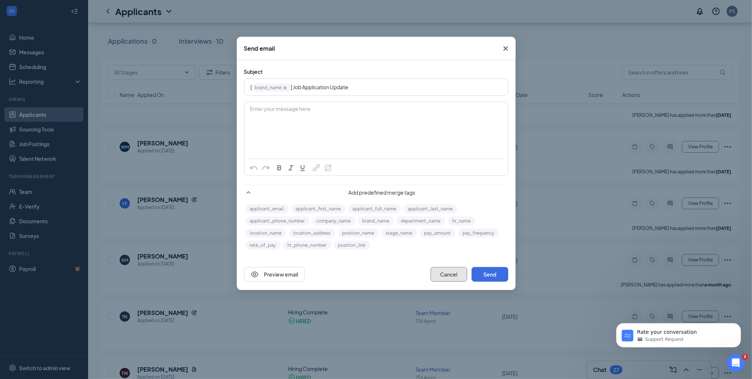
click at [455, 272] on button "Cancel" at bounding box center [448, 274] width 37 height 15
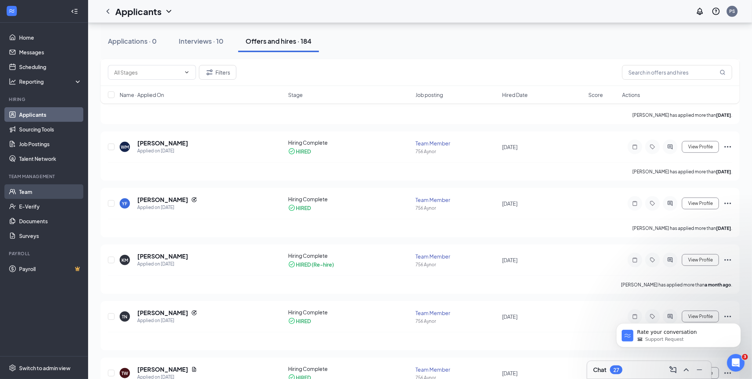
click at [29, 191] on link "Team" at bounding box center [50, 191] width 63 height 15
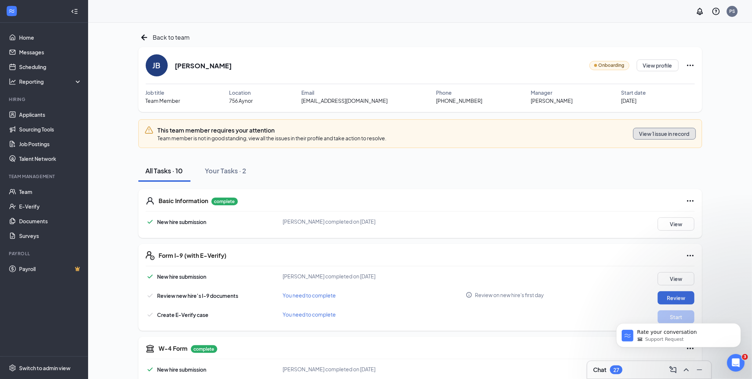
click at [672, 135] on button "View 1 issue in record" at bounding box center [664, 134] width 63 height 12
